Goal: Transaction & Acquisition: Purchase product/service

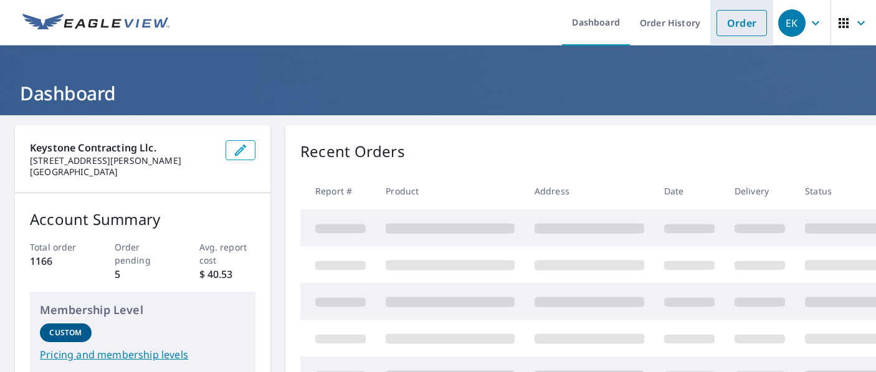
click at [716, 17] on link "Order" at bounding box center [741, 23] width 50 height 26
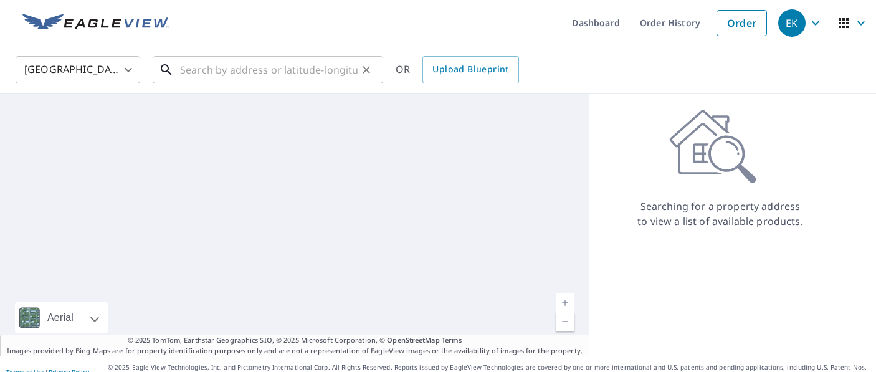
click at [215, 76] on input "text" at bounding box center [268, 69] width 177 height 35
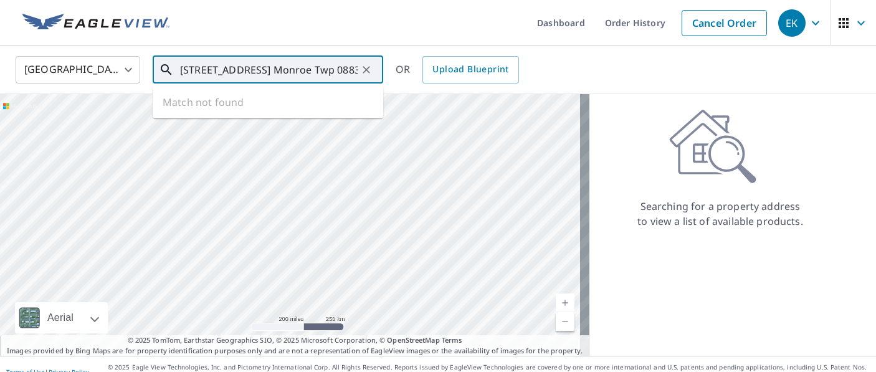
type input "[STREET_ADDRESS] Monroe Twp 08831"
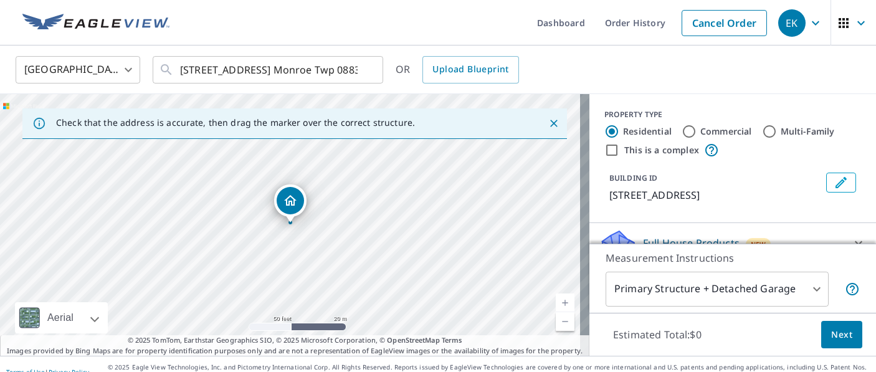
click at [298, 201] on div "Dropped pin, building 1, Residential property, 4 Polonia Ct Monroe Twp, NJ 08831" at bounding box center [290, 200] width 27 height 27
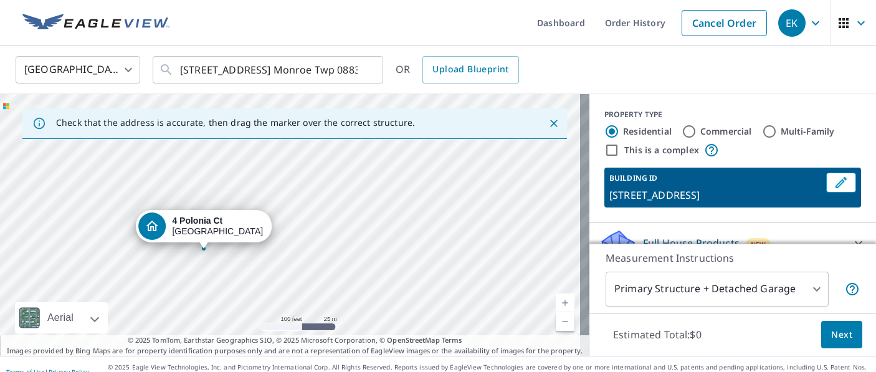
click at [547, 117] on icon "Close" at bounding box center [553, 123] width 12 height 12
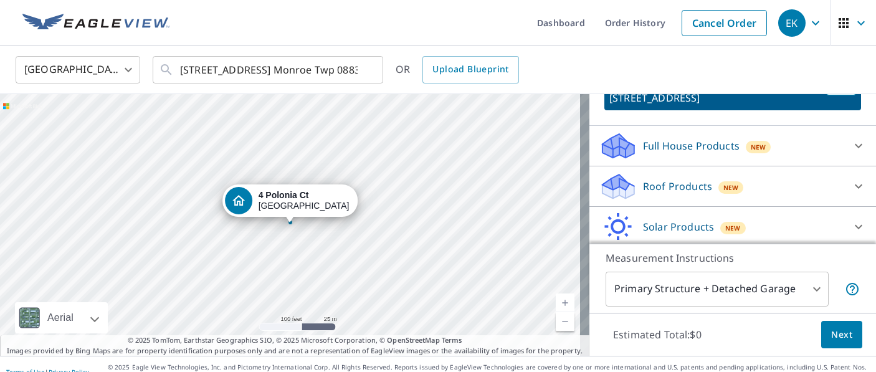
scroll to position [141, 0]
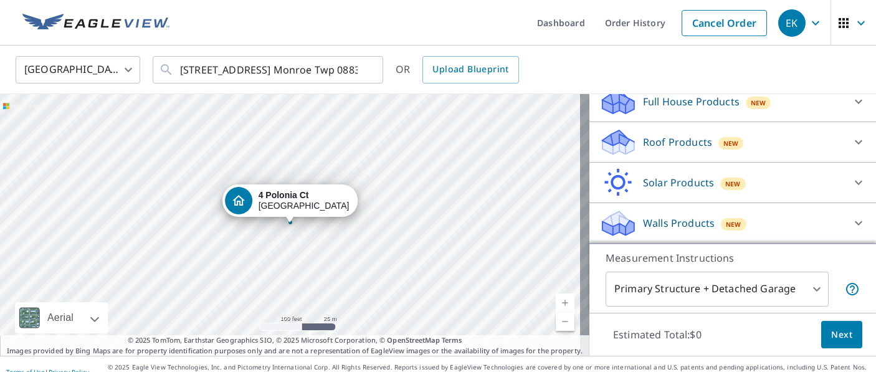
click at [701, 222] on p "Walls Products" at bounding box center [679, 222] width 72 height 15
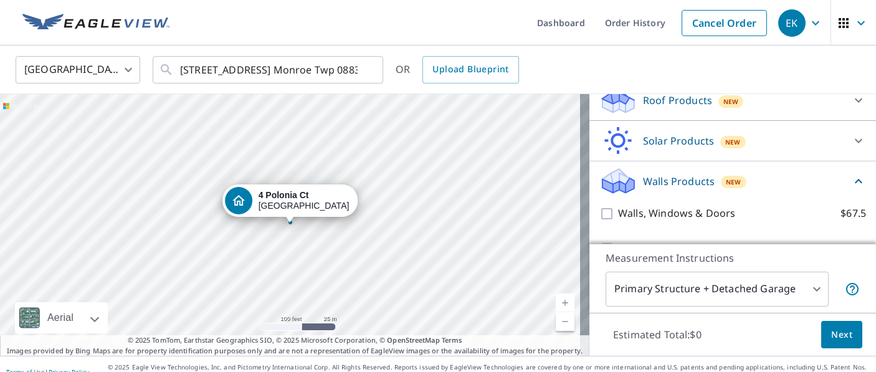
scroll to position [211, 0]
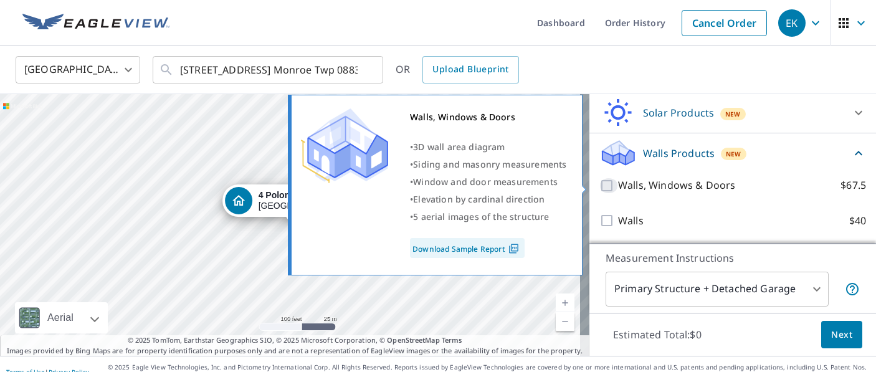
click at [599, 184] on input "Walls, Windows & Doors $67.5" at bounding box center [608, 185] width 19 height 15
checkbox input "true"
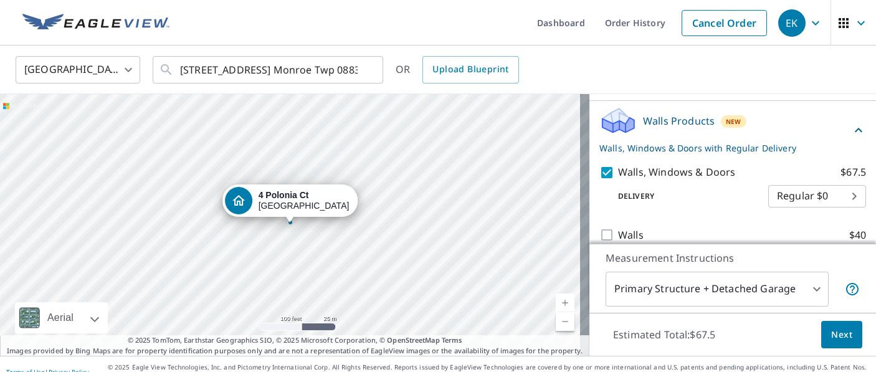
scroll to position [258, 0]
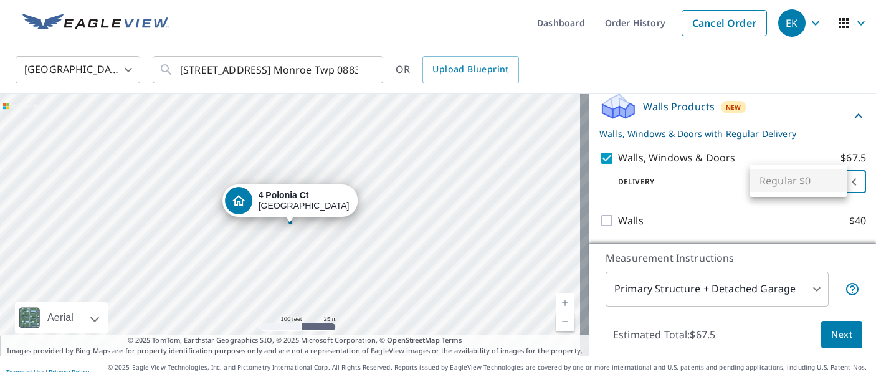
click at [802, 173] on body "EK EK Dashboard Order History Cancel Order EK [GEOGRAPHIC_DATA] [GEOGRAPHIC_DAT…" at bounding box center [438, 186] width 876 height 372
click at [826, 331] on div at bounding box center [438, 186] width 876 height 372
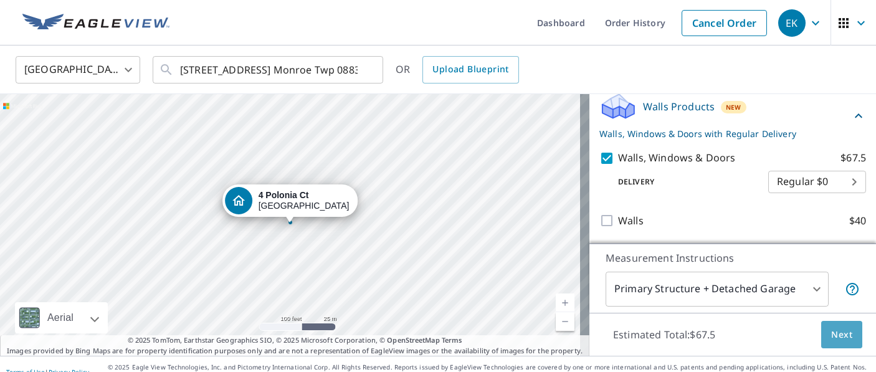
click at [831, 331] on span "Next" at bounding box center [841, 335] width 21 height 16
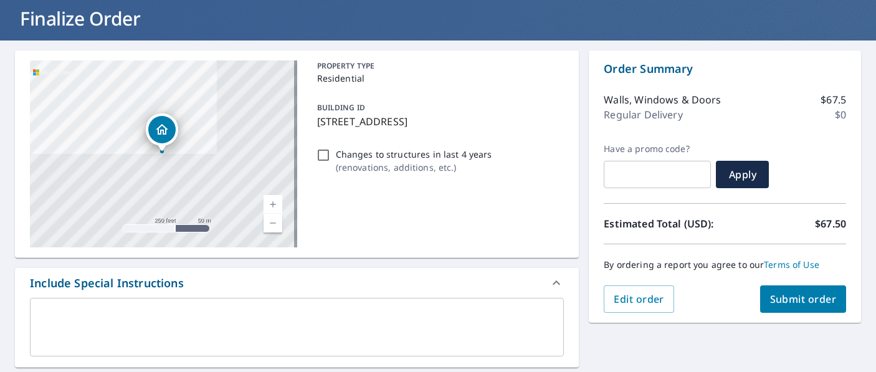
scroll to position [125, 0]
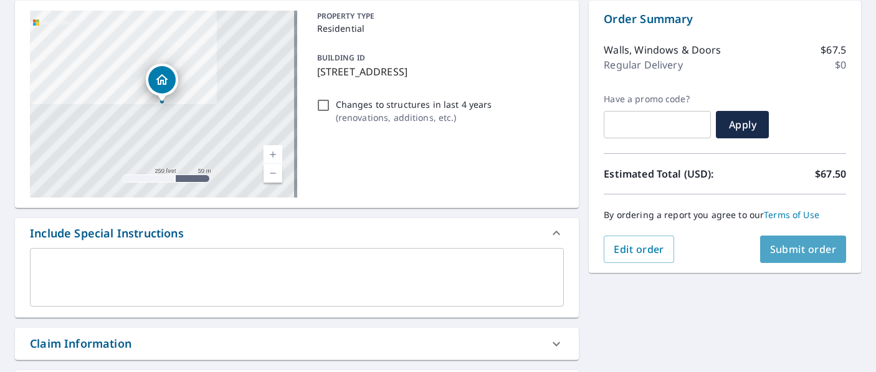
click at [798, 246] on span "Submit order" at bounding box center [803, 249] width 67 height 14
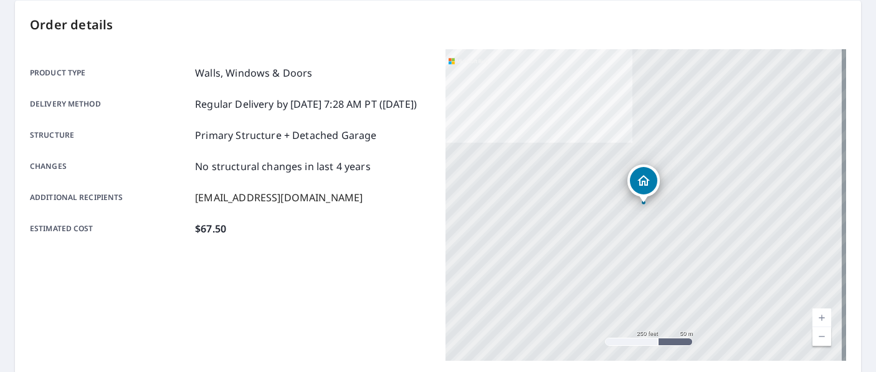
click at [380, 338] on div "Product type Walls, Windows & Doors Delivery method Regular Delivery by [DATE] …" at bounding box center [230, 204] width 400 height 311
click at [313, 205] on p "[EMAIL_ADDRESS][DOMAIN_NAME]" at bounding box center [279, 197] width 168 height 15
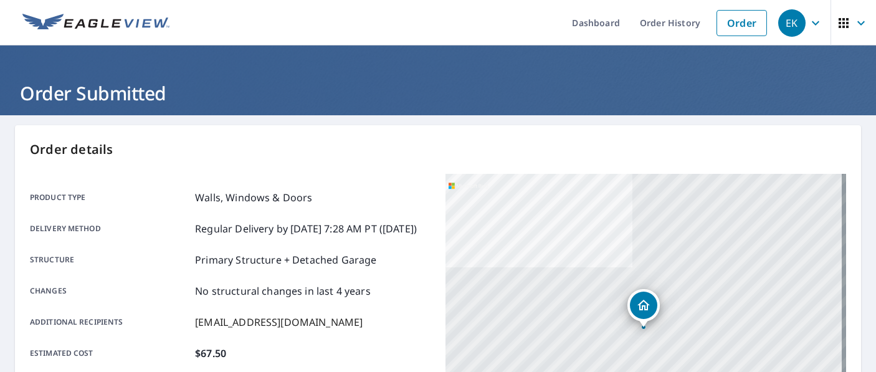
scroll to position [325, 0]
